Goal: Find specific page/section: Find specific page/section

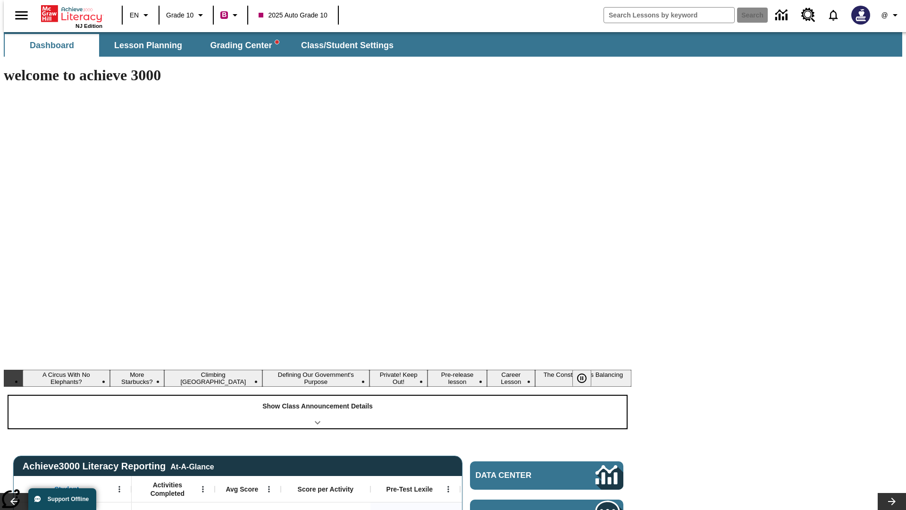
click at [318, 396] on div "Show Class Announcement Details" at bounding box center [317, 412] width 618 height 33
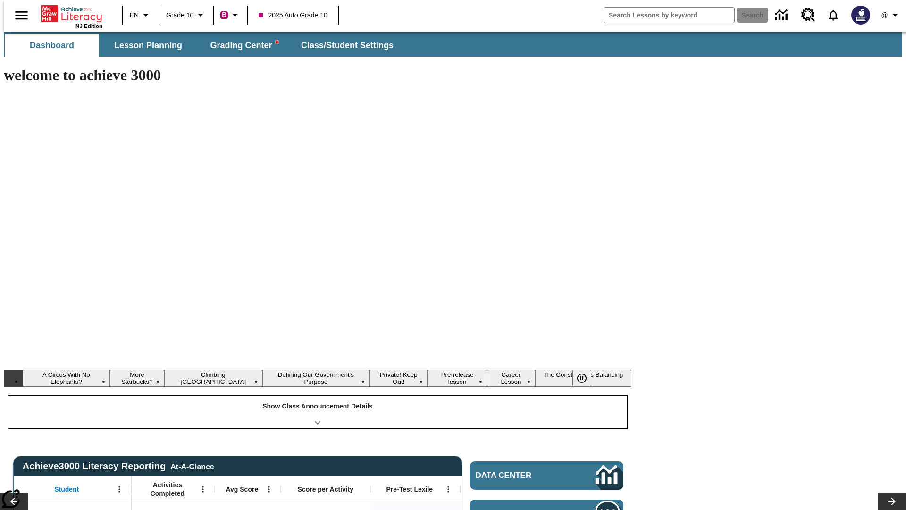
click at [318, 396] on div "Show Class Announcement Details" at bounding box center [317, 412] width 618 height 33
